Goal: Check status: Check status

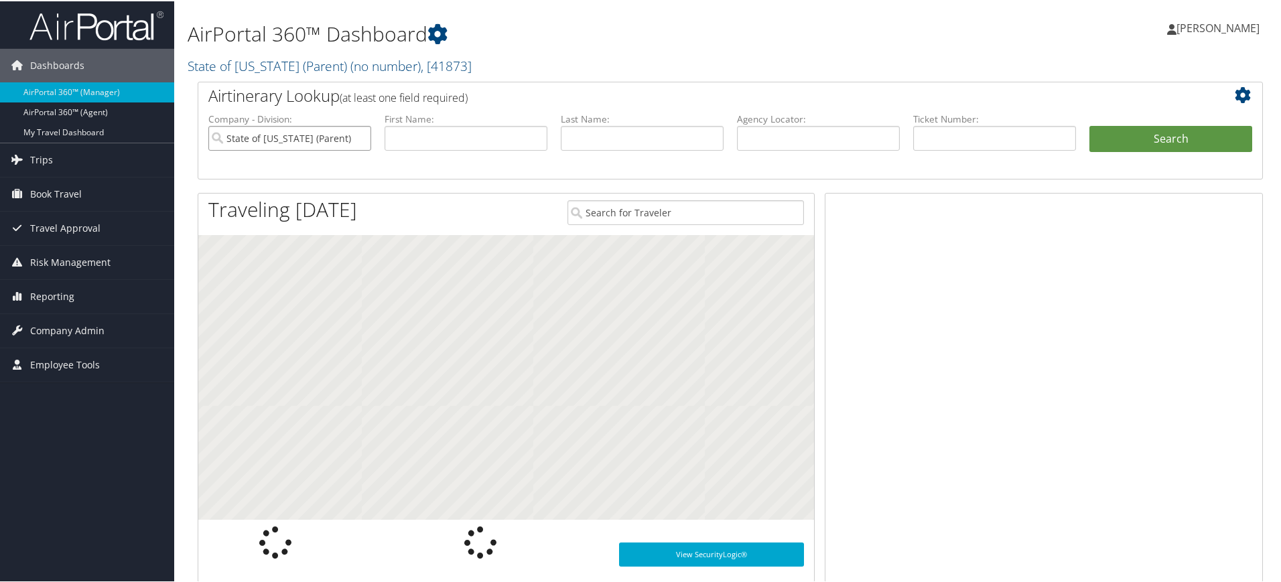
click at [356, 137] on input "State of [US_STATE] (Parent)" at bounding box center [289, 137] width 163 height 25
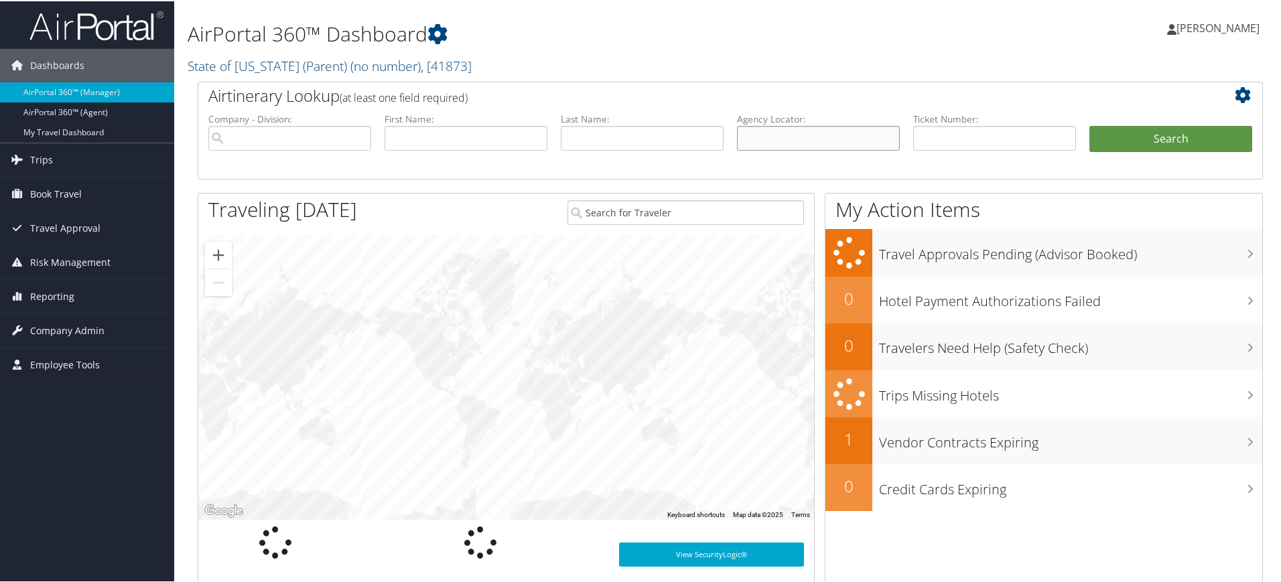
click at [785, 131] on input "text" at bounding box center [818, 137] width 163 height 25
paste input "D9PPDQ"
type input "D9PPDQ"
click at [1192, 139] on button "Search" at bounding box center [1170, 138] width 163 height 27
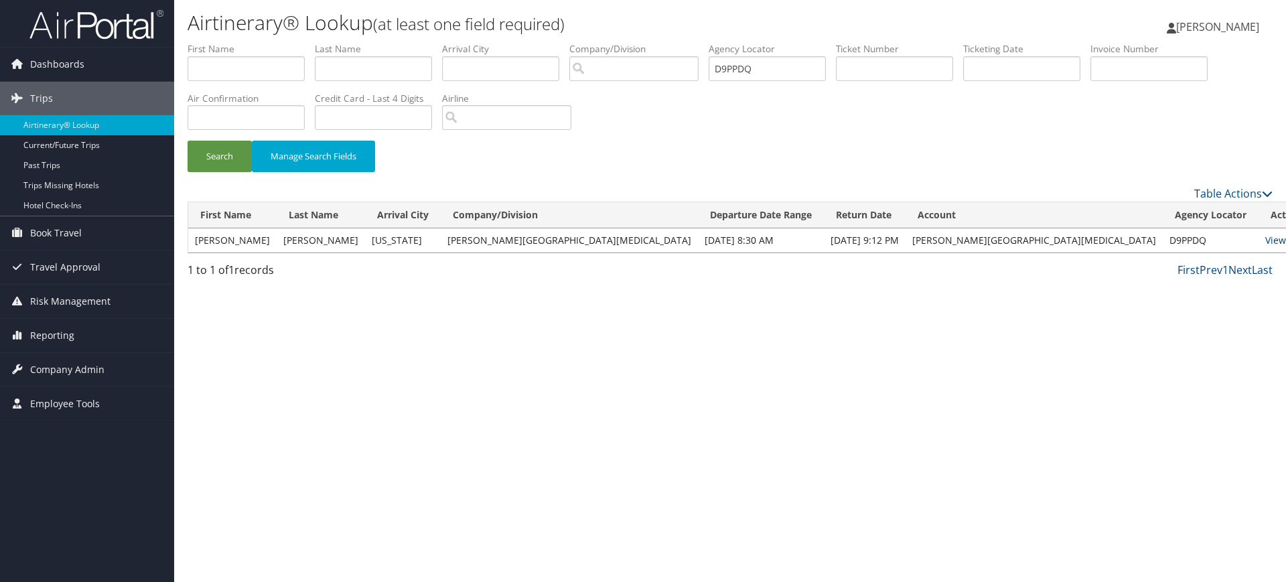
click at [1265, 239] on link "View" at bounding box center [1275, 240] width 21 height 13
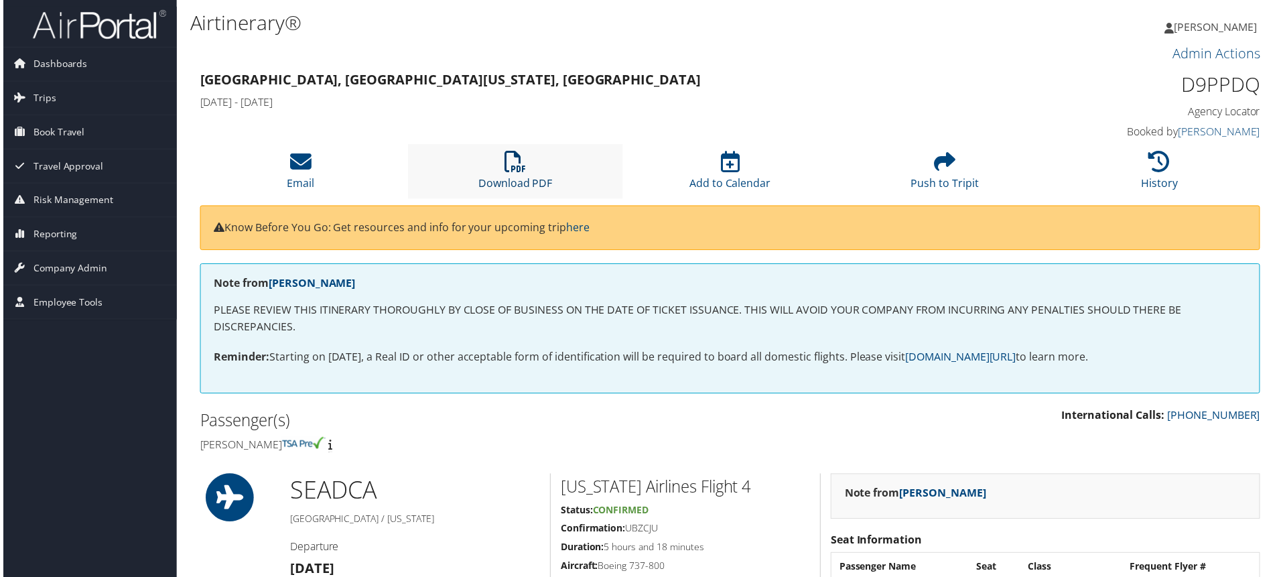
click at [510, 164] on icon at bounding box center [514, 161] width 21 height 21
